Goal: Task Accomplishment & Management: Manage account settings

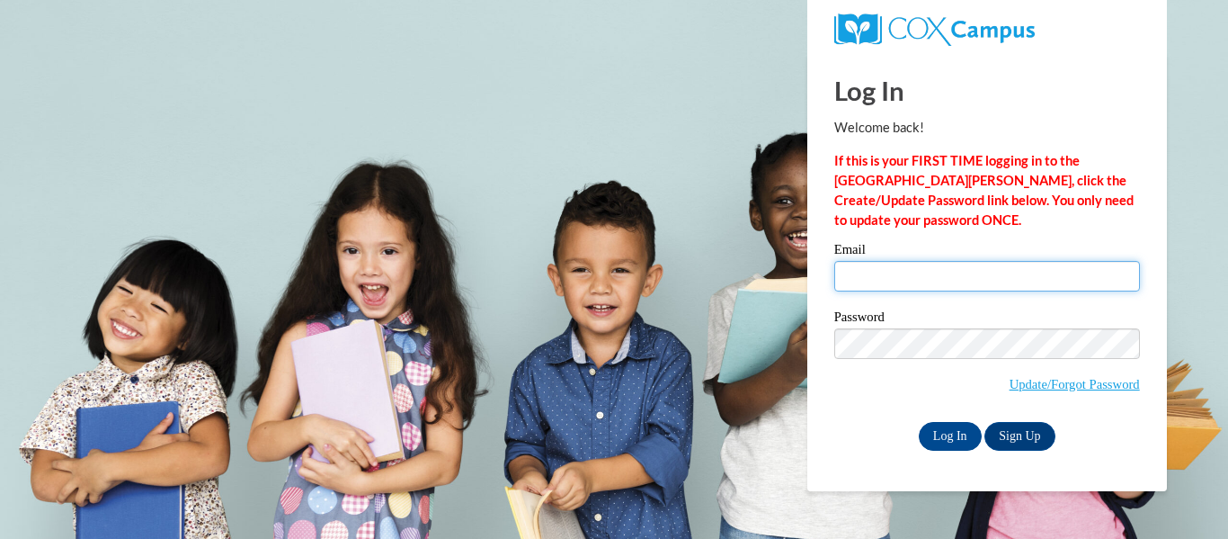
click at [961, 280] on input "Email" at bounding box center [987, 276] width 306 height 31
type input "[EMAIL_ADDRESS][DOMAIN_NAME]"
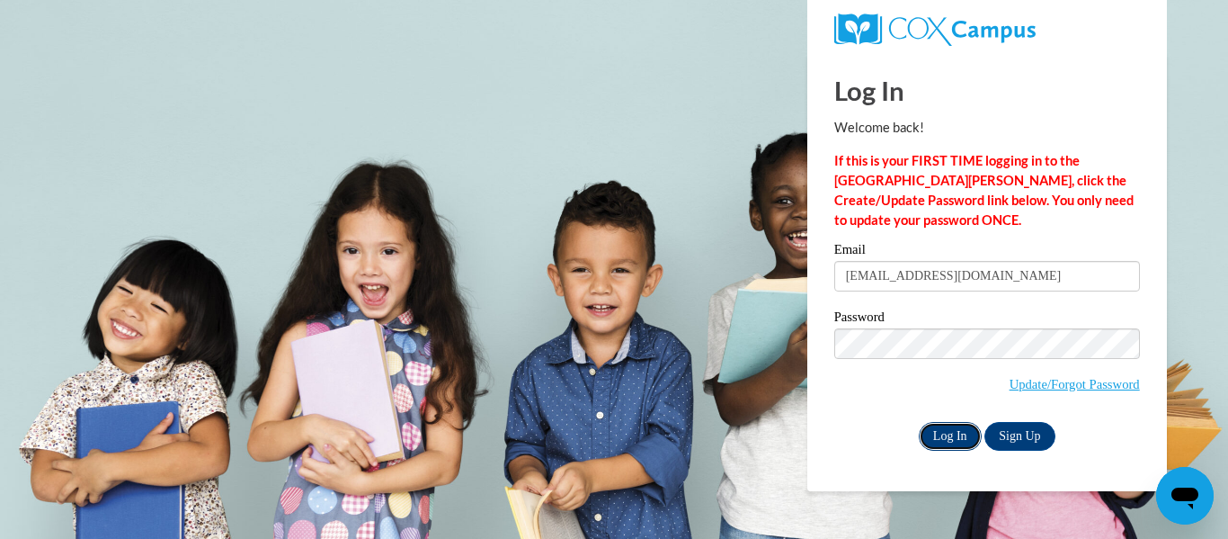
click at [953, 437] on input "Log In" at bounding box center [950, 436] width 63 height 29
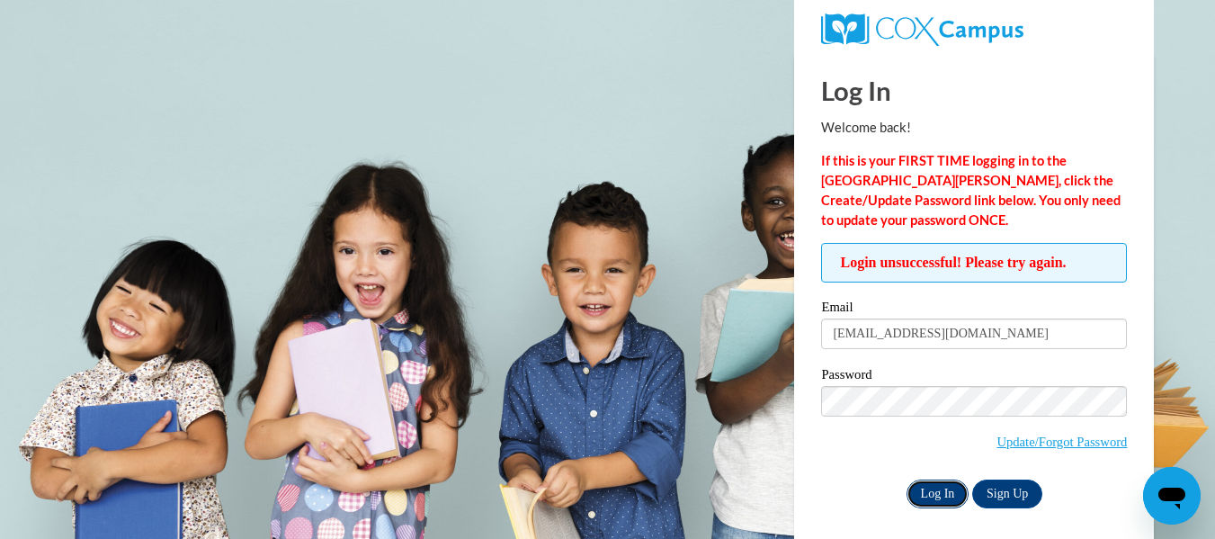
click at [935, 496] on input "Log In" at bounding box center [937, 493] width 63 height 29
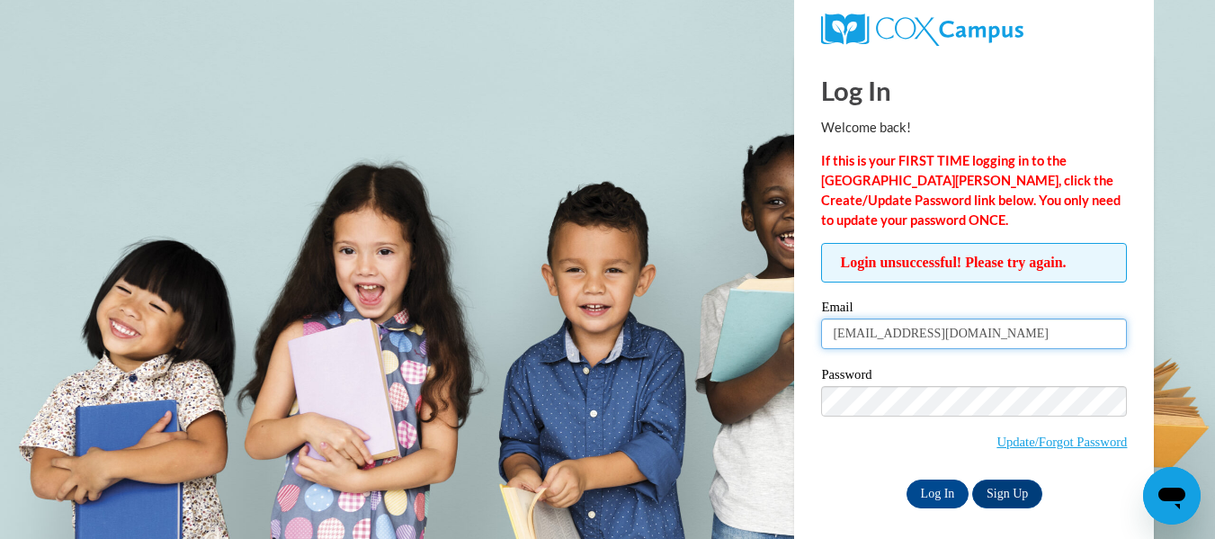
click at [976, 331] on input "[EMAIL_ADDRESS][DOMAIN_NAME]" at bounding box center [974, 333] width 306 height 31
type input "vernette901@yahoo.com"
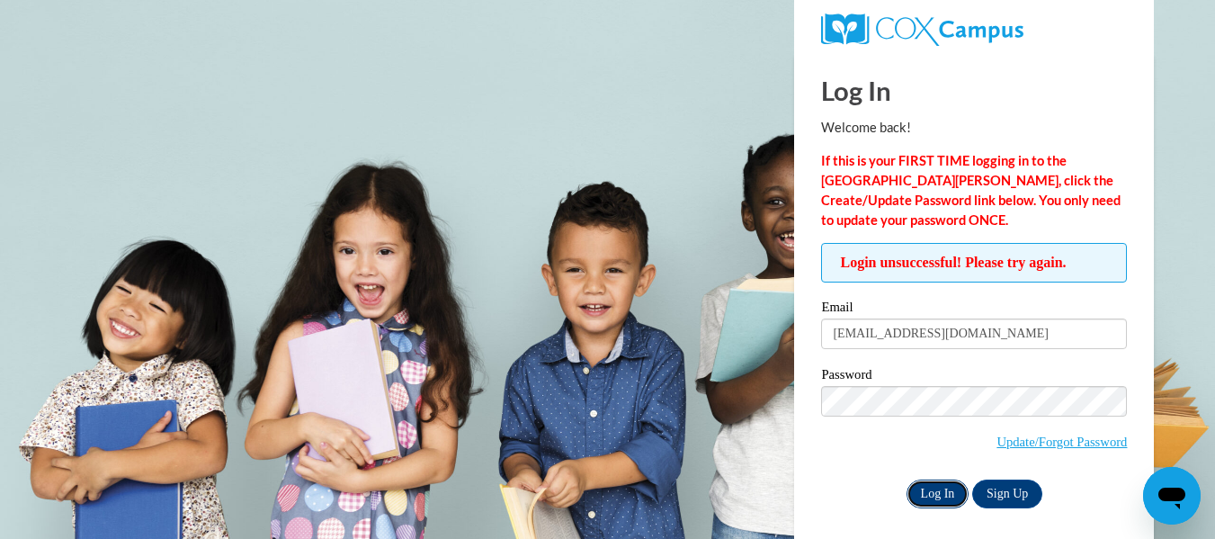
click at [933, 491] on input "Log In" at bounding box center [937, 493] width 63 height 29
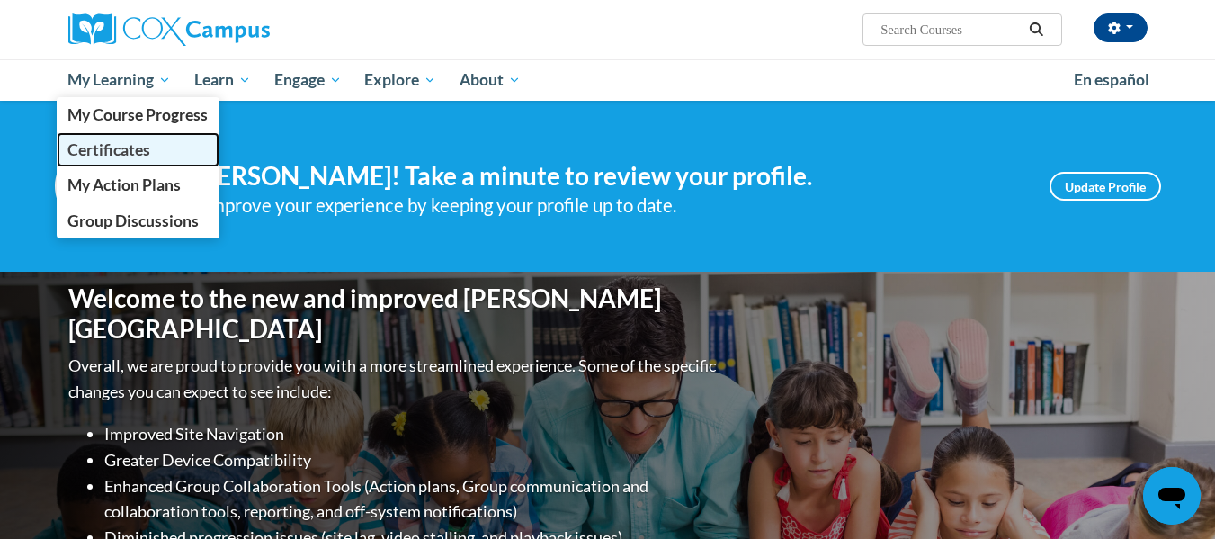
click at [112, 147] on span "Certificates" at bounding box center [108, 149] width 83 height 19
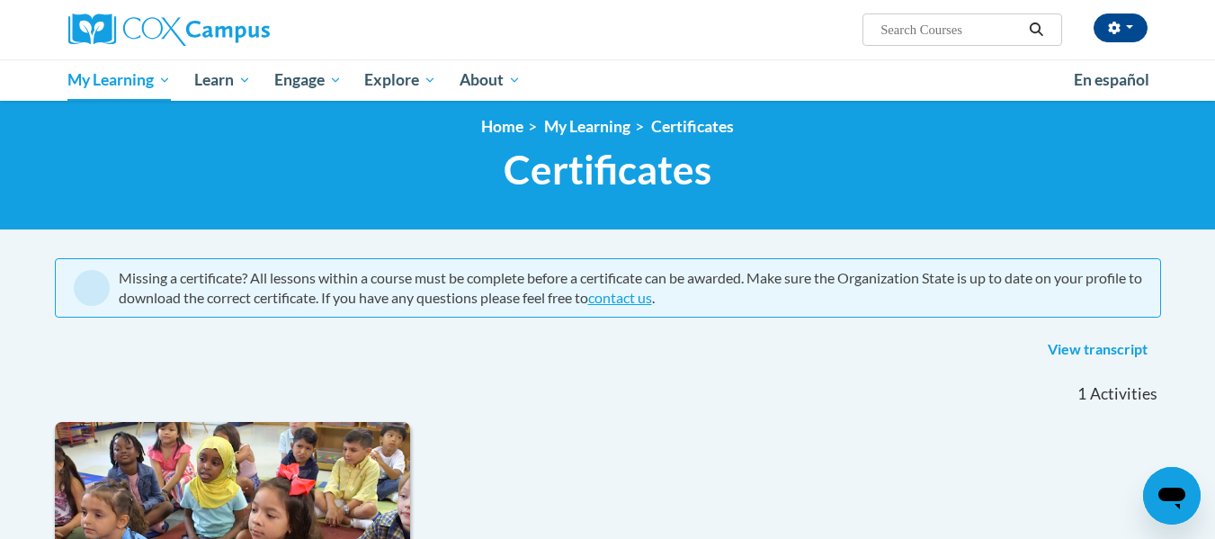
scroll to position [9, 0]
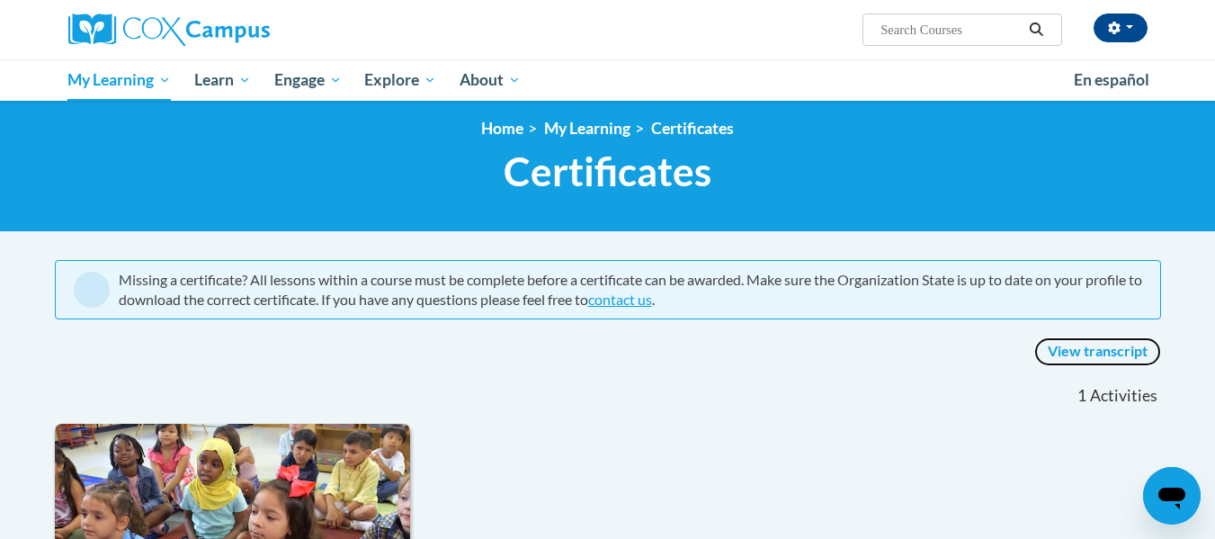
click at [1084, 345] on link "View transcript" at bounding box center [1097, 351] width 127 height 29
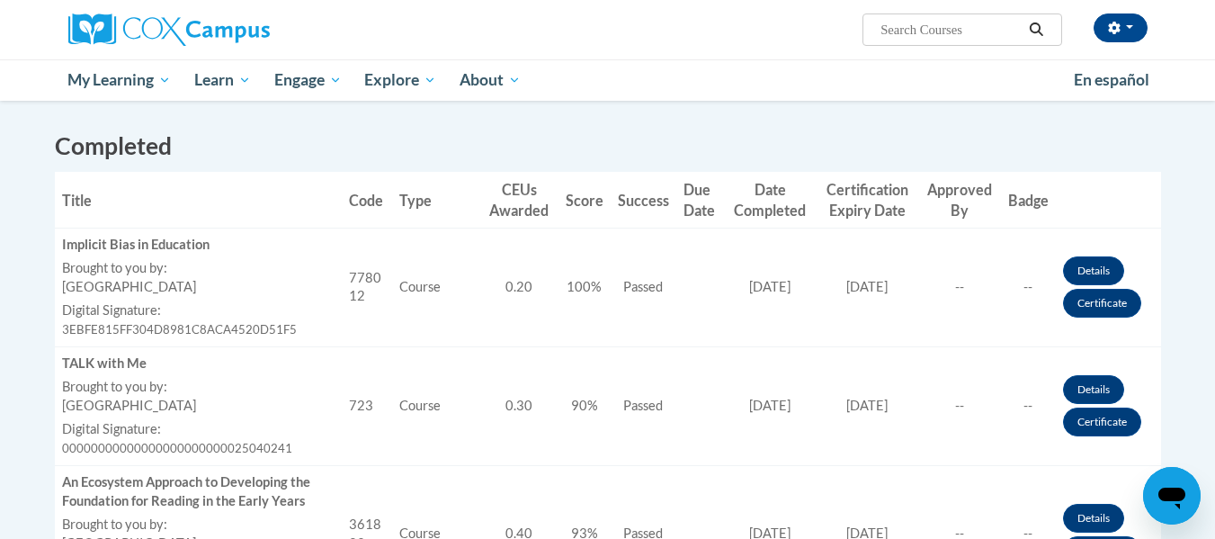
scroll to position [433, 0]
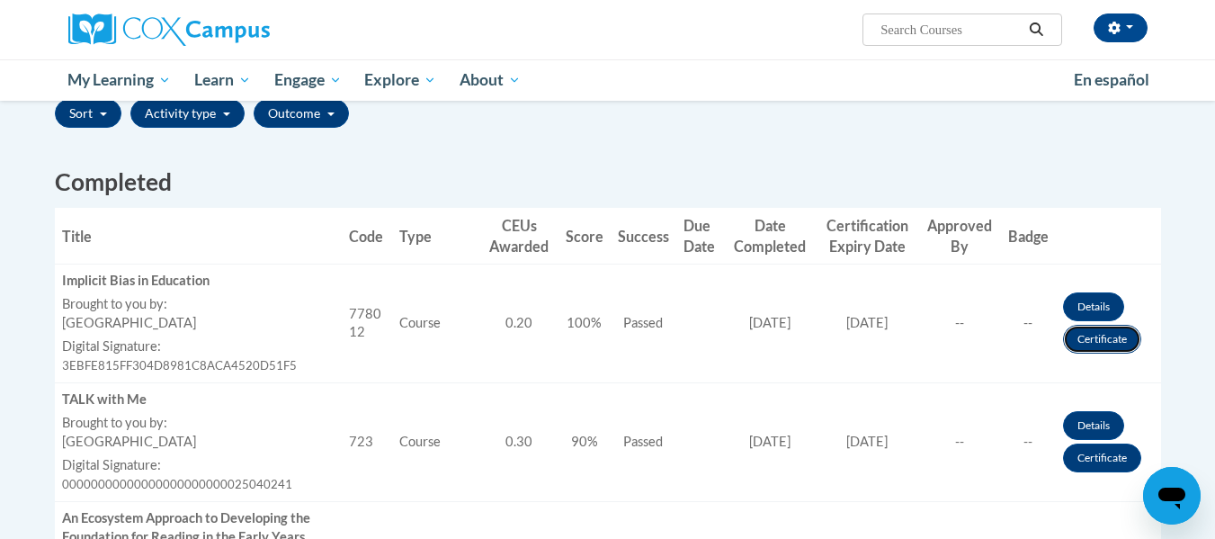
click at [1108, 334] on link "Certificate" at bounding box center [1102, 339] width 78 height 29
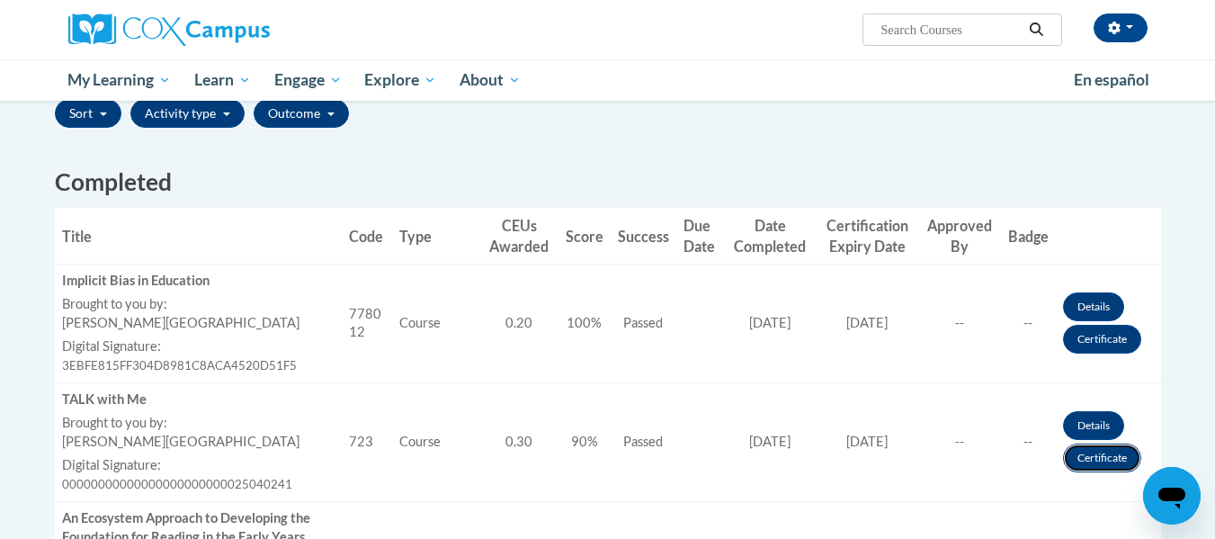
click at [1090, 451] on link "Certificate" at bounding box center [1102, 457] width 78 height 29
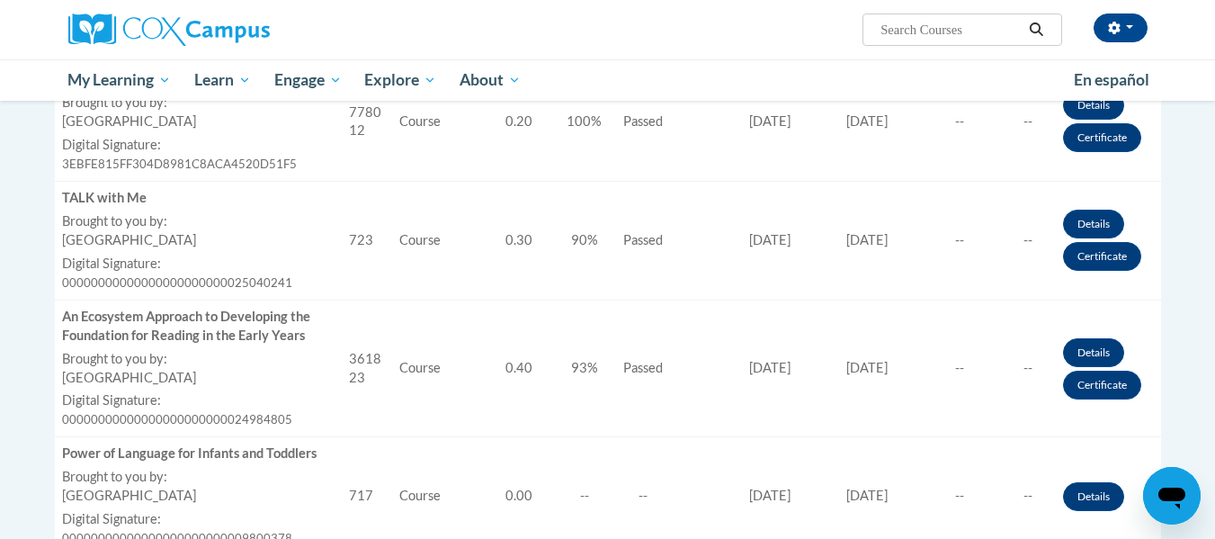
scroll to position [657, 0]
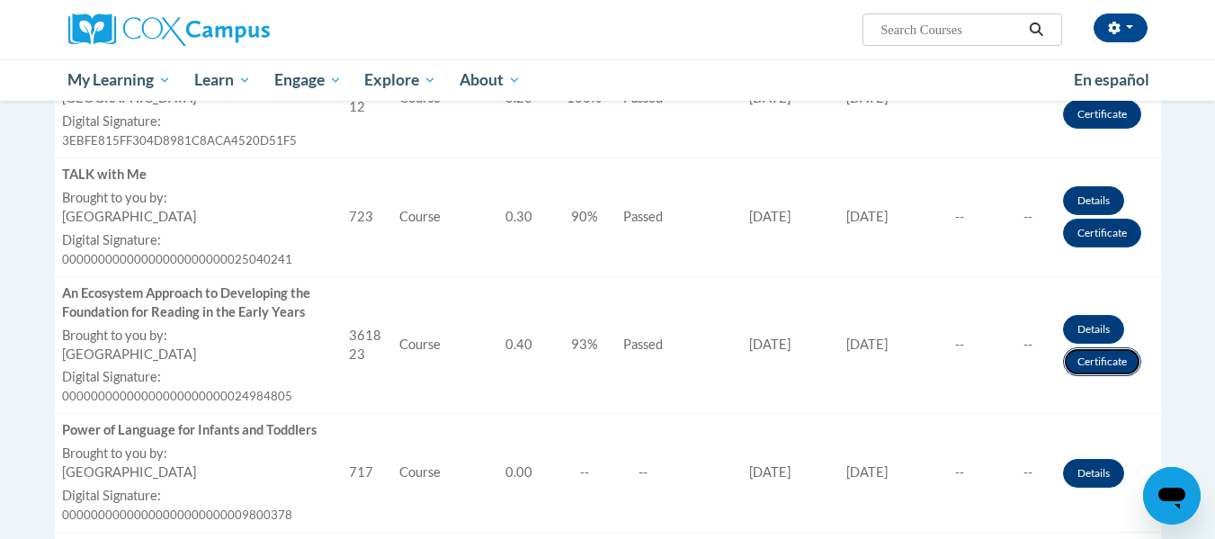
click at [1106, 358] on link "Certificate" at bounding box center [1102, 361] width 78 height 29
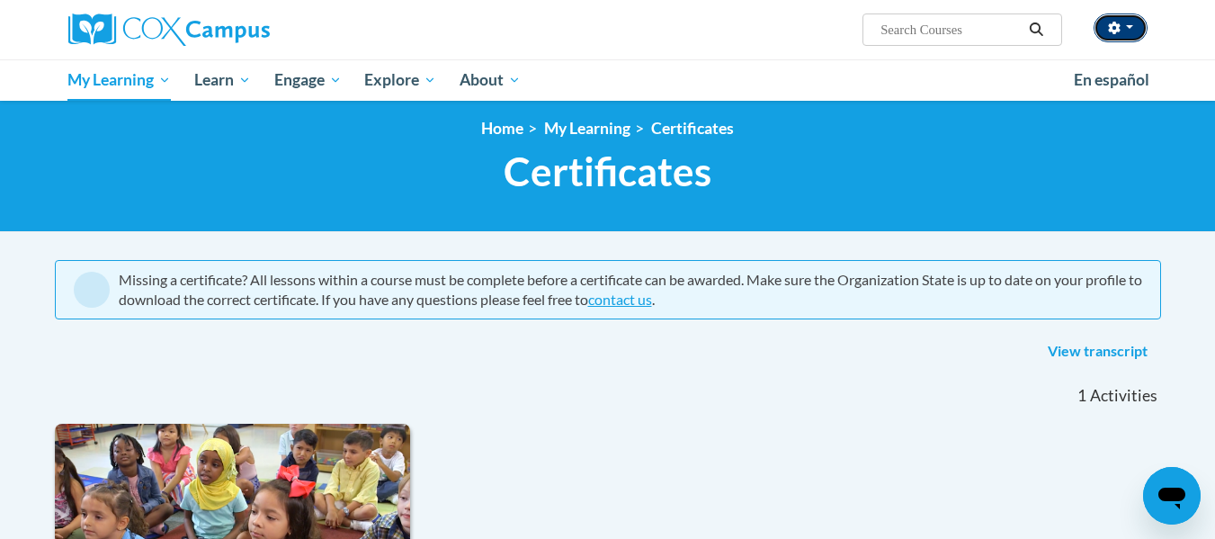
click at [1133, 26] on button "button" at bounding box center [1120, 27] width 54 height 29
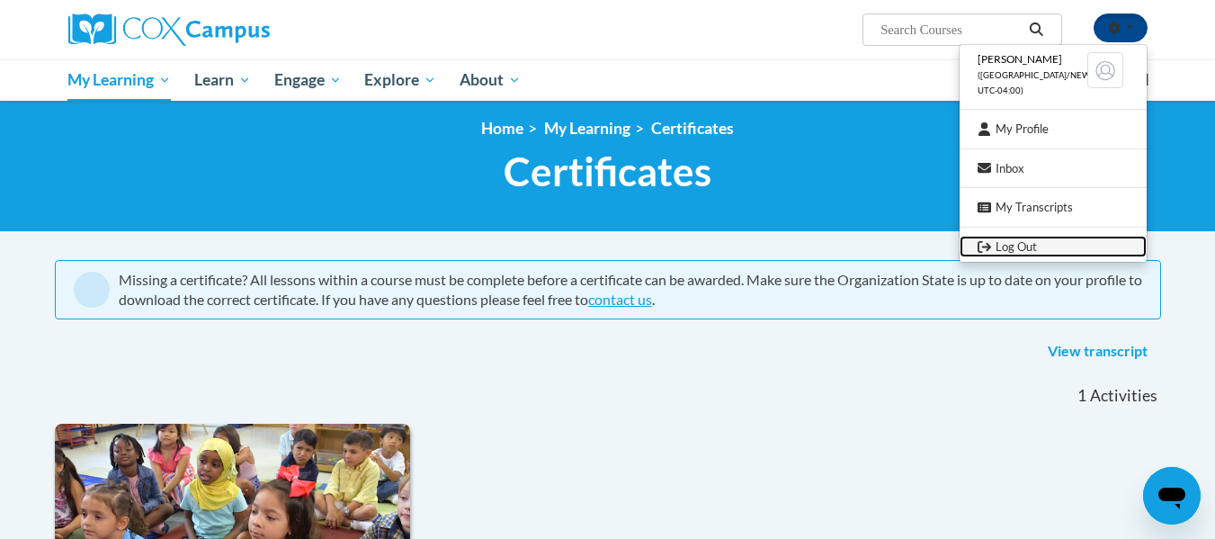
click at [1026, 244] on link "Log Out" at bounding box center [1052, 247] width 187 height 22
